Goal: Complete application form

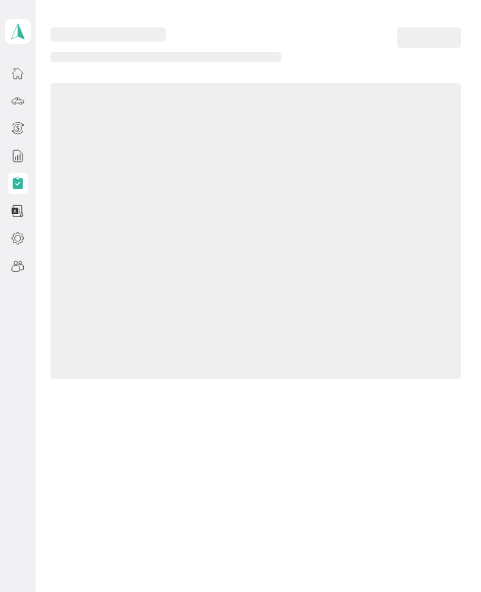
scroll to position [49, 0]
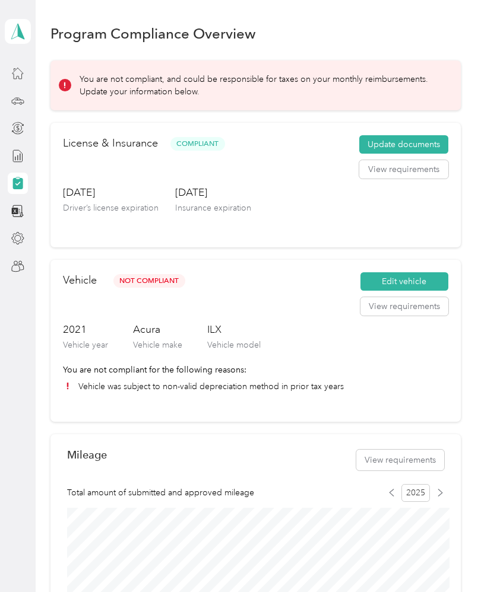
click at [439, 272] on button "Edit vehicle" at bounding box center [404, 281] width 88 height 19
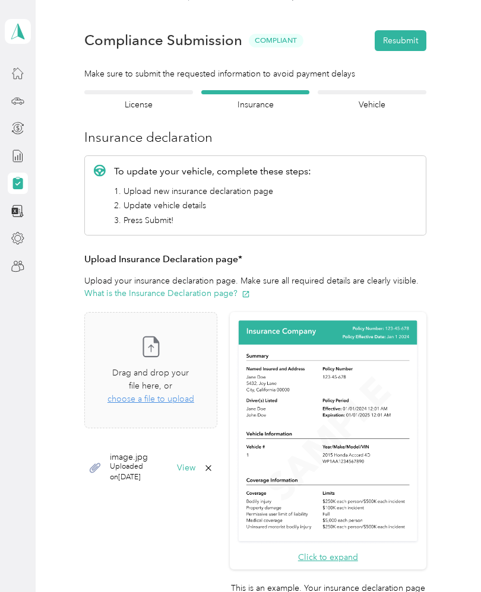
scroll to position [40, 0]
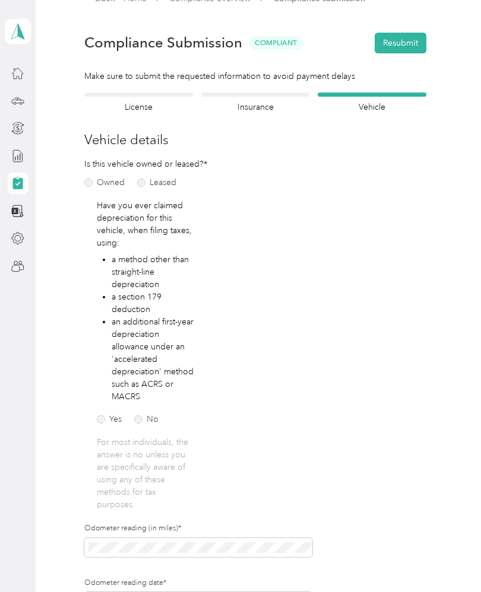
scroll to position [22, 0]
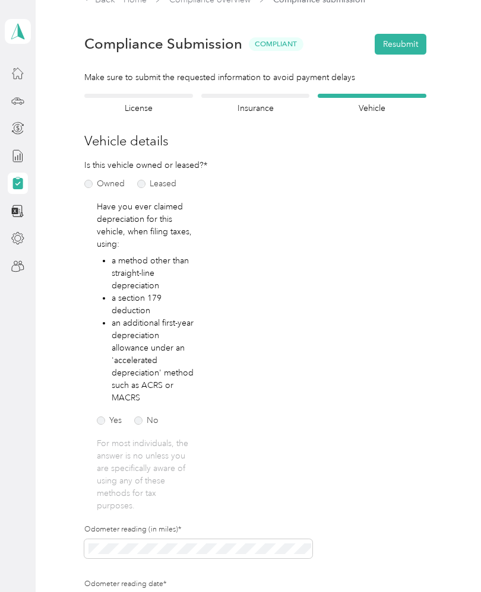
click at [132, 413] on div "Yes No" at bounding box center [129, 419] width 65 height 12
click at [138, 417] on label "No" at bounding box center [146, 421] width 24 height 8
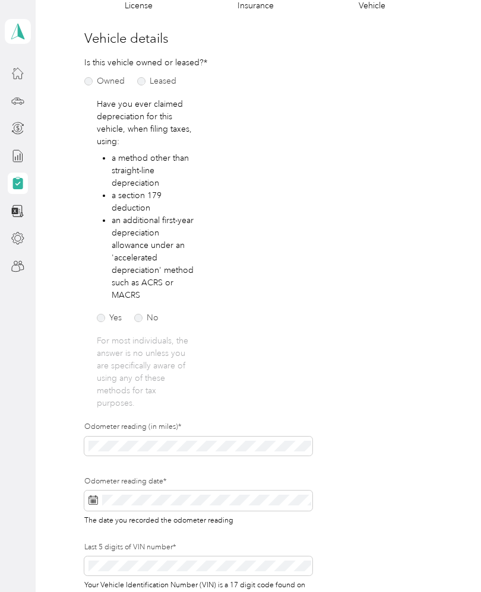
scroll to position [145, 0]
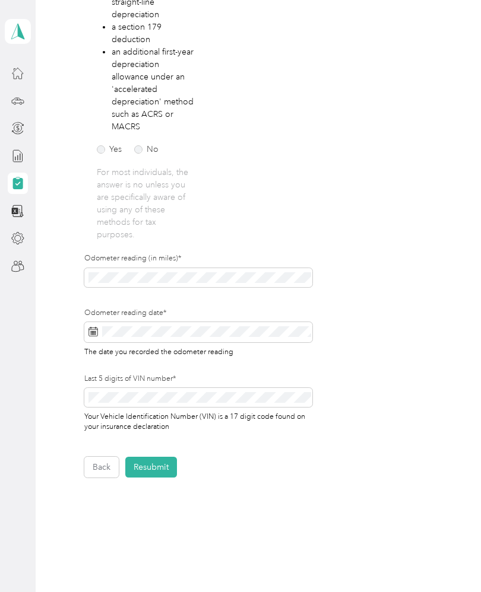
click at [160, 457] on button "Resubmit" at bounding box center [151, 467] width 52 height 21
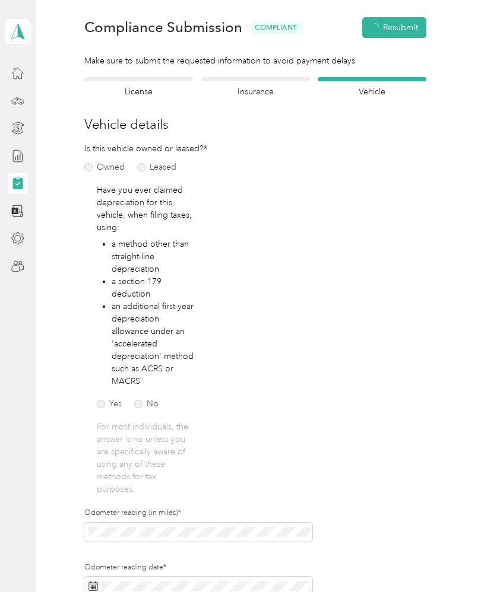
scroll to position [1, 0]
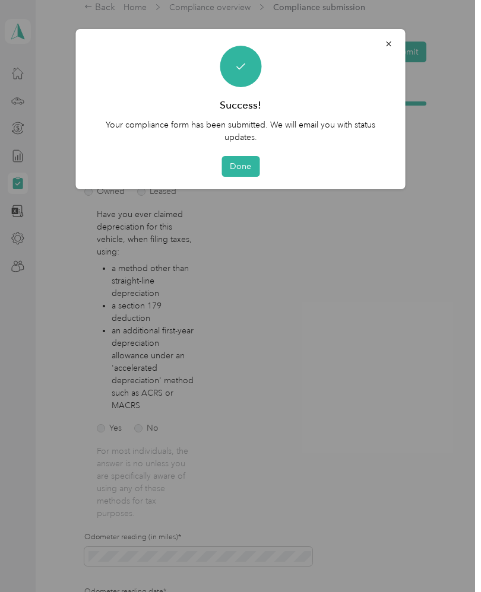
click at [238, 162] on button "Done" at bounding box center [240, 166] width 38 height 21
